Goal: Browse casually

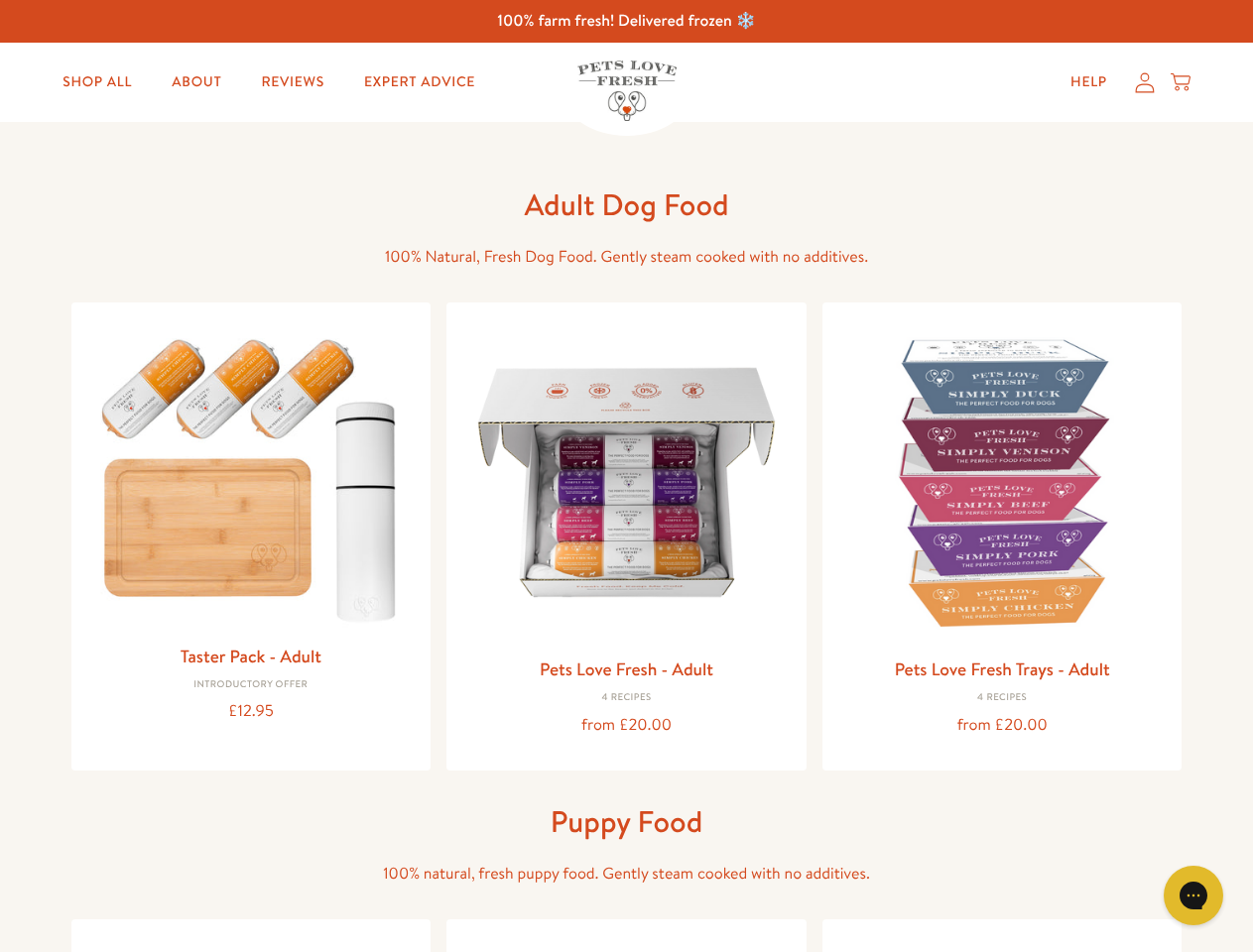
click at [1193, 895] on icon "Gorgias live chat" at bounding box center [1192, 894] width 19 height 19
